Goal: Find contact information: Find contact information

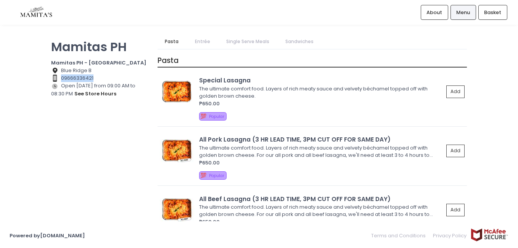
drag, startPoint x: 61, startPoint y: 79, endPoint x: 96, endPoint y: 77, distance: 35.1
click at [96, 77] on div "Contact Number Created with Sketch. 09666336421" at bounding box center [99, 78] width 97 height 8
copy div "09666336421"
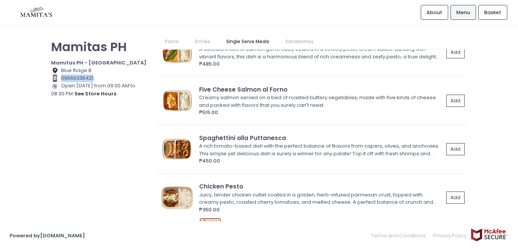
scroll to position [1024, 0]
